Goal: Transaction & Acquisition: Purchase product/service

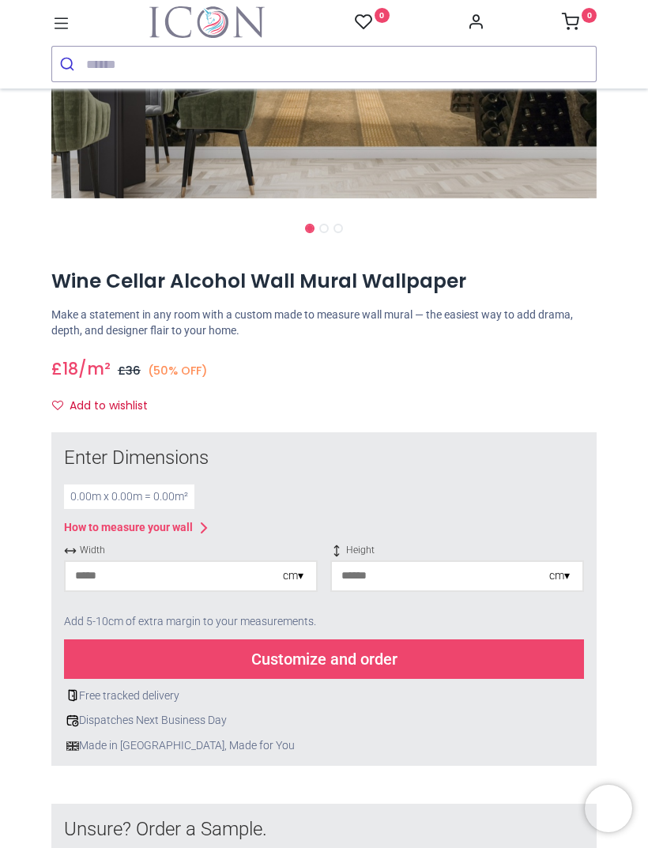
scroll to position [303, 0]
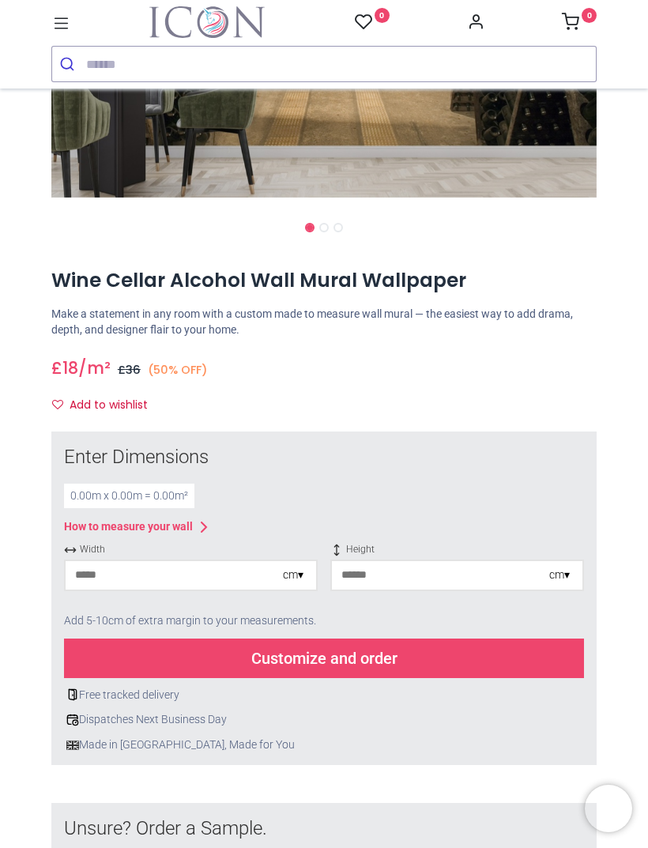
click at [247, 563] on input "number" at bounding box center [174, 575] width 217 height 28
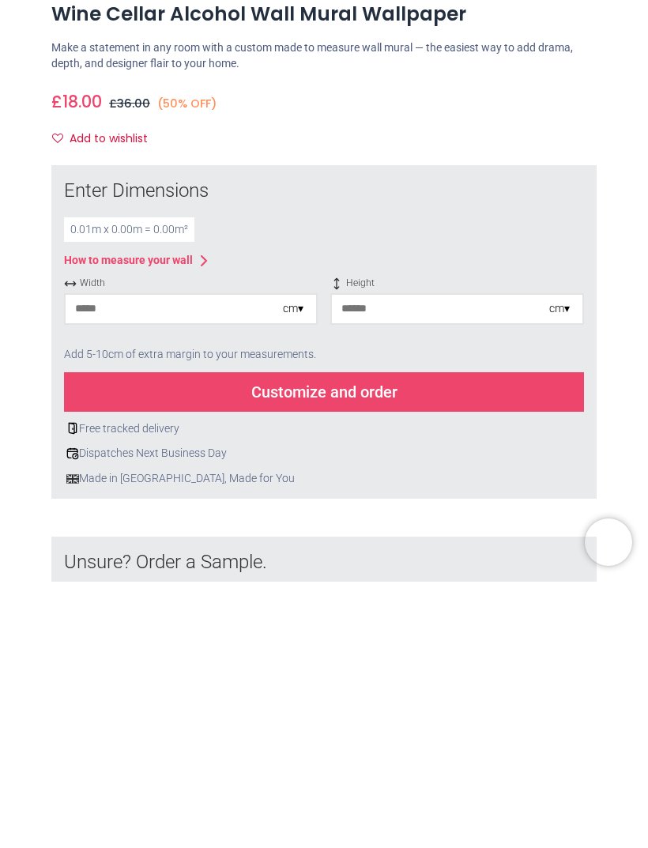
type input "*"
click at [362, 561] on input "number" at bounding box center [440, 575] width 217 height 28
type input "*"
click at [213, 638] on div "Customize and order" at bounding box center [324, 658] width 520 height 40
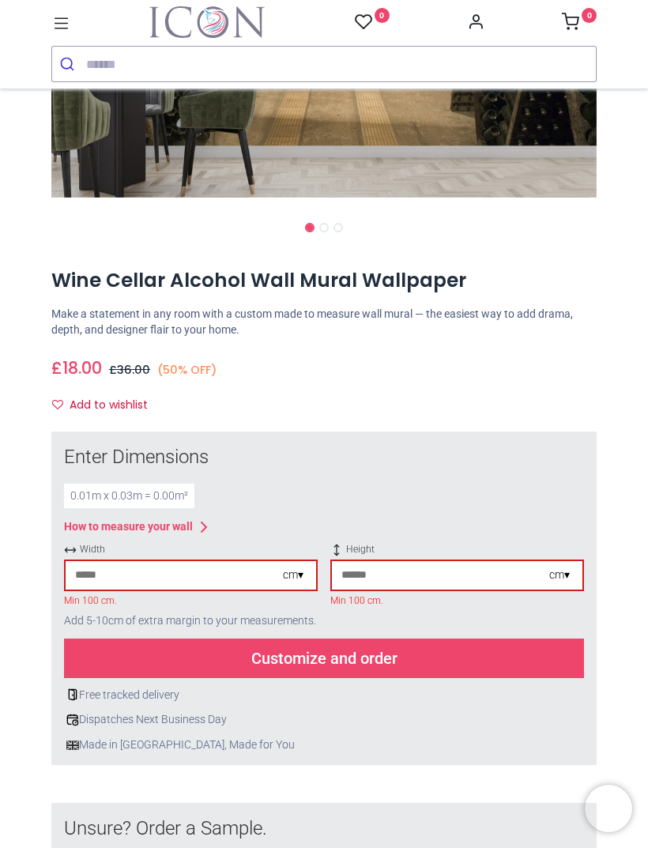
click at [342, 574] on input "*" at bounding box center [440, 575] width 217 height 28
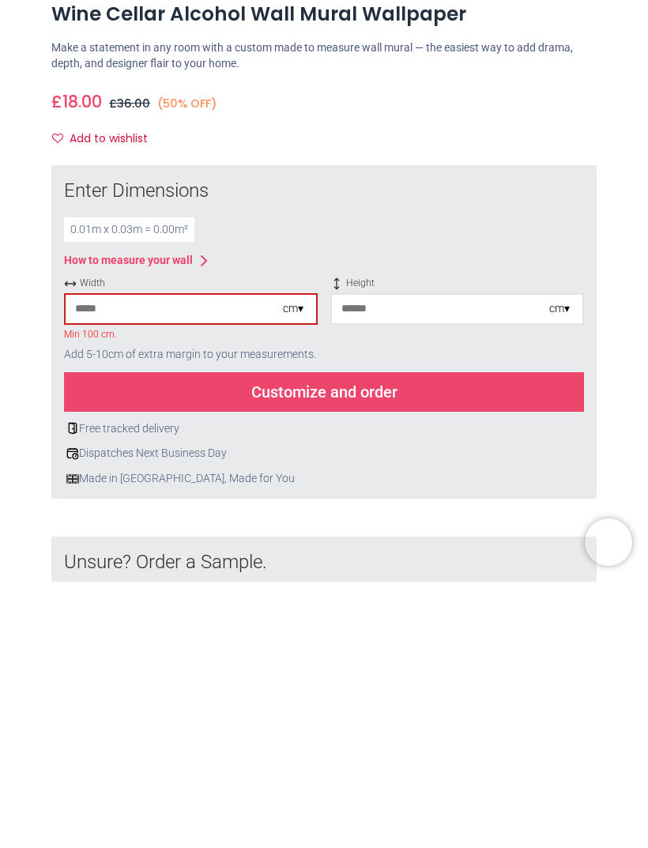
click at [375, 561] on input "*" at bounding box center [440, 575] width 217 height 28
click at [89, 561] on input "*" at bounding box center [174, 575] width 217 height 28
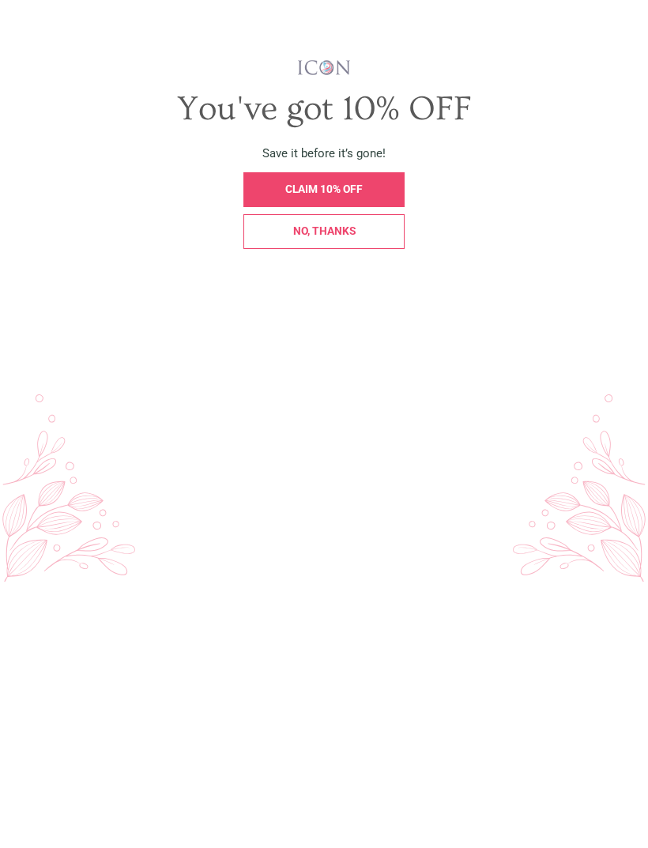
scroll to position [0, 0]
click at [293, 480] on div "No, thanks" at bounding box center [323, 497] width 160 height 35
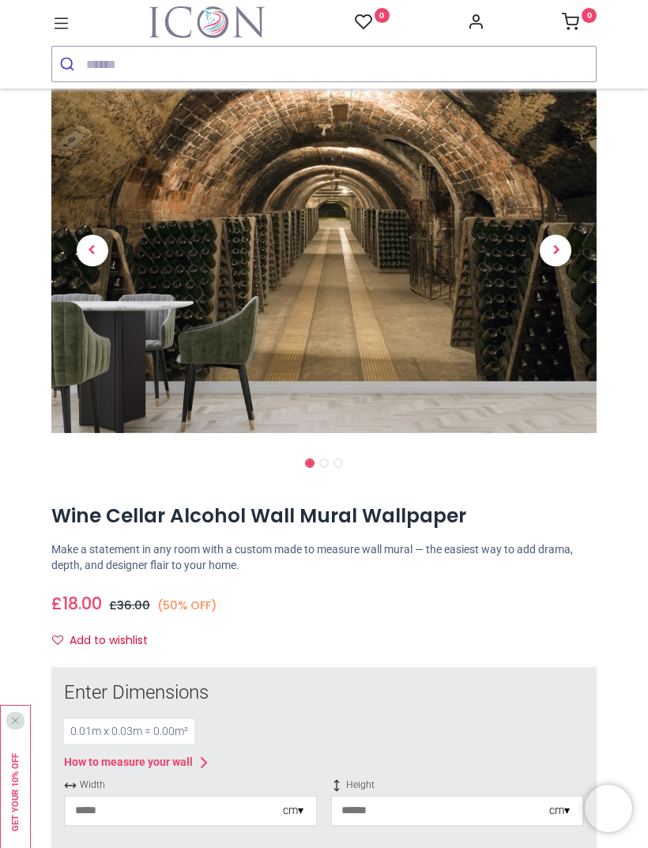
scroll to position [167, 0]
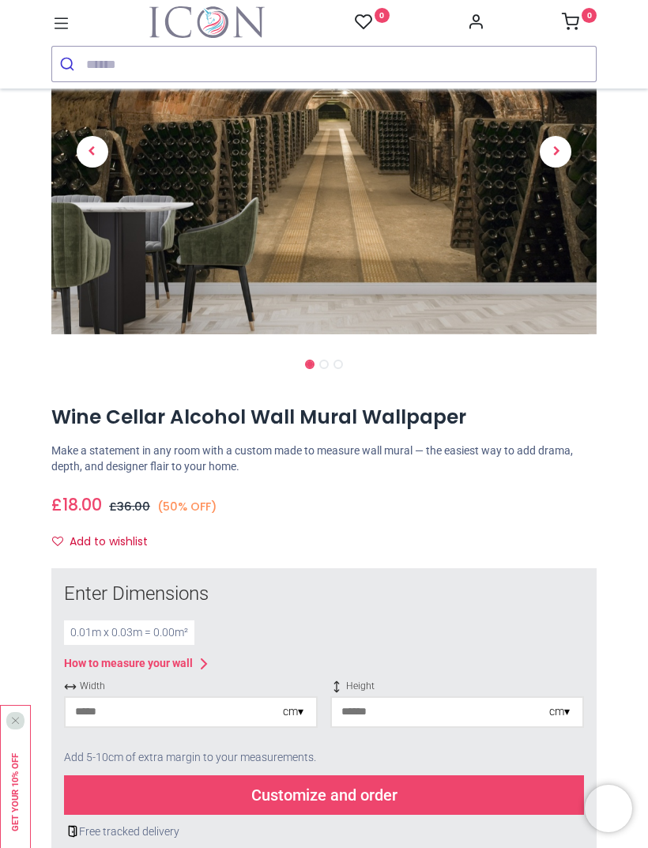
click at [124, 706] on input "*" at bounding box center [174, 712] width 217 height 28
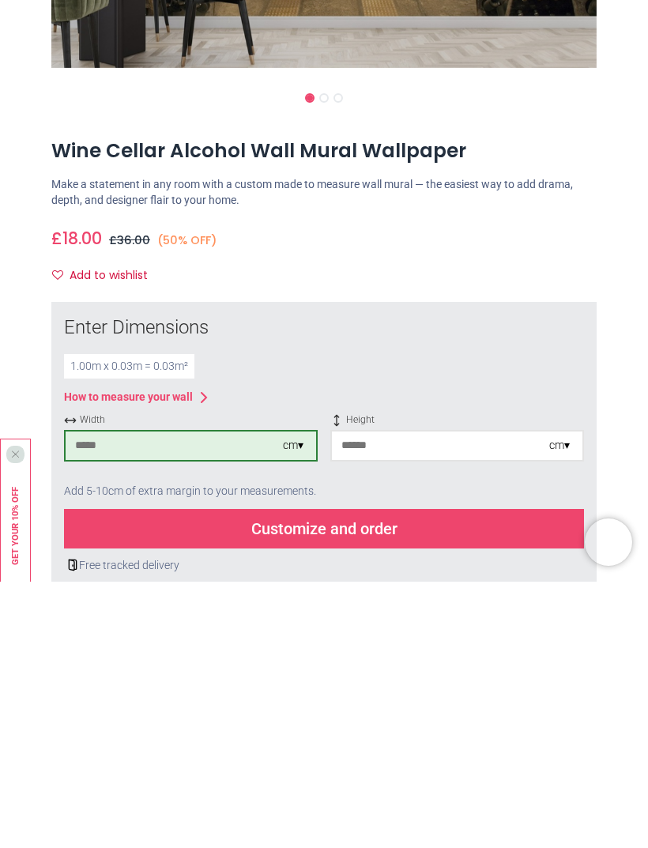
type input "***"
click at [401, 698] on input "*" at bounding box center [440, 712] width 217 height 28
type input "***"
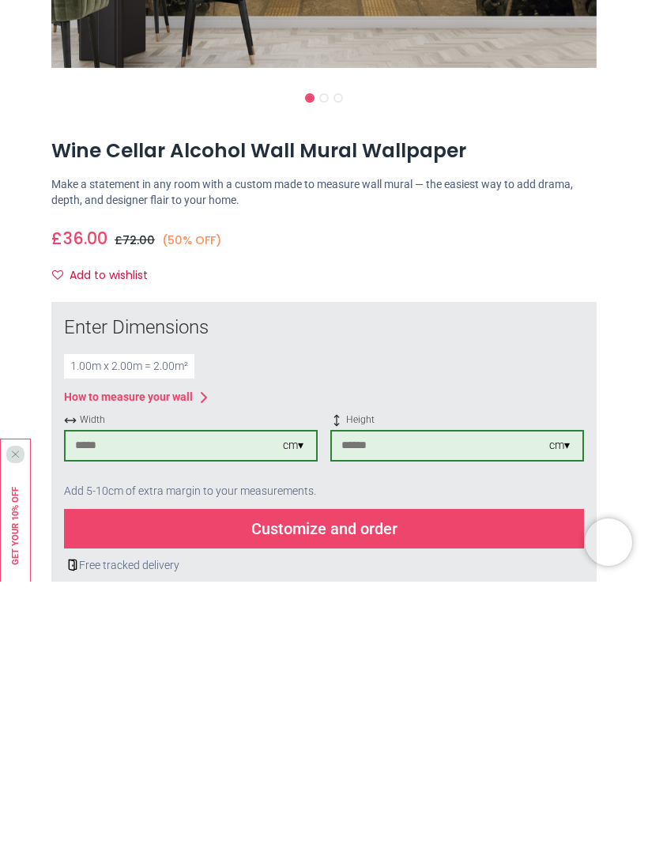
click at [430, 775] on div "Customize and order" at bounding box center [324, 795] width 520 height 40
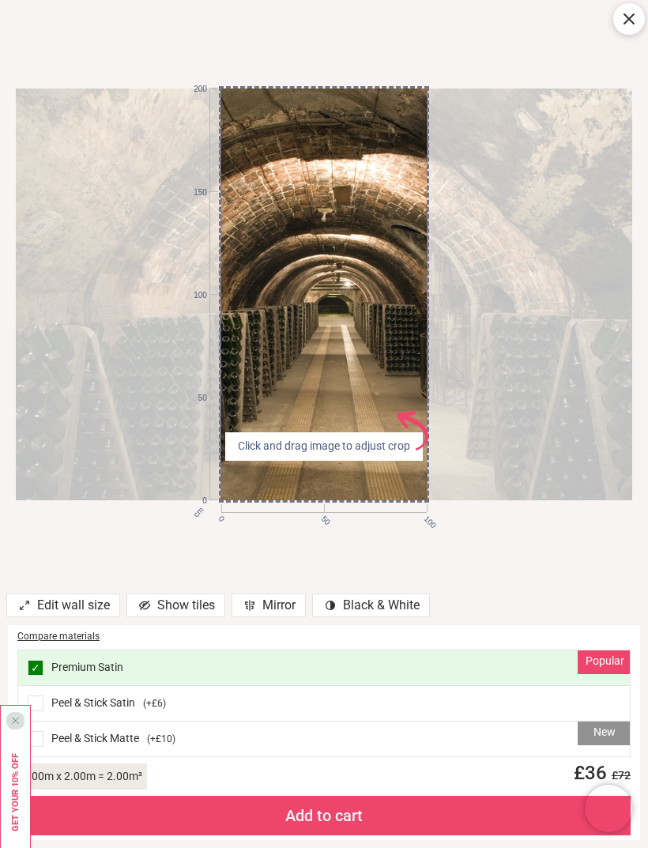
click at [275, 610] on div "Mirror" at bounding box center [269, 605] width 74 height 24
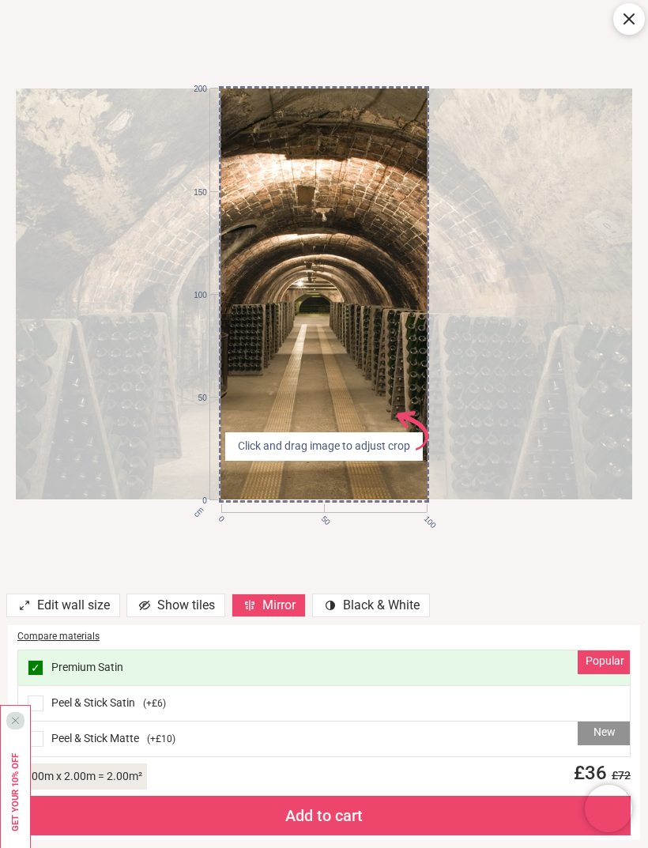
click at [394, 600] on div "contrast [#907] Created with Sketch. Black & White" at bounding box center [371, 605] width 118 height 24
